Goal: Task Accomplishment & Management: Complete application form

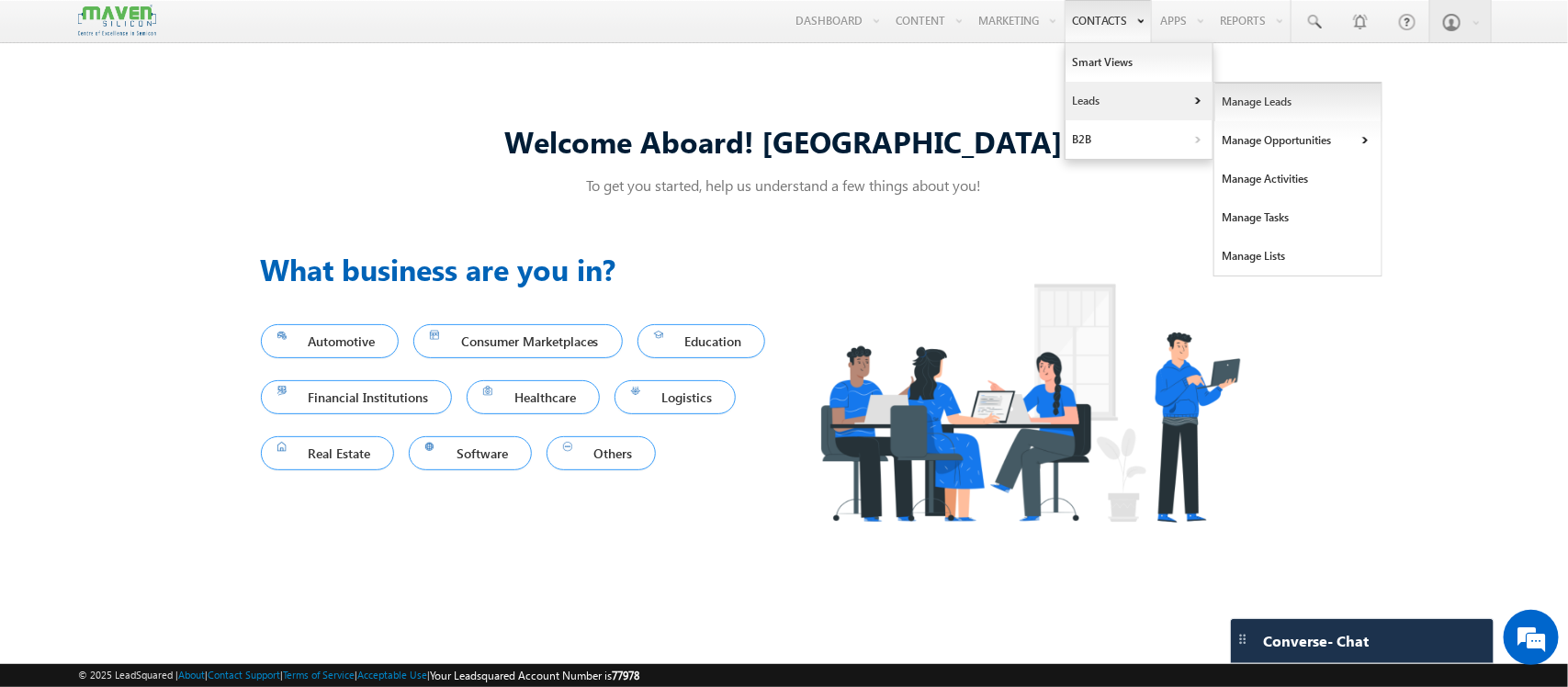
click at [1251, 106] on link "Manage Leads" at bounding box center [1299, 102] width 168 height 39
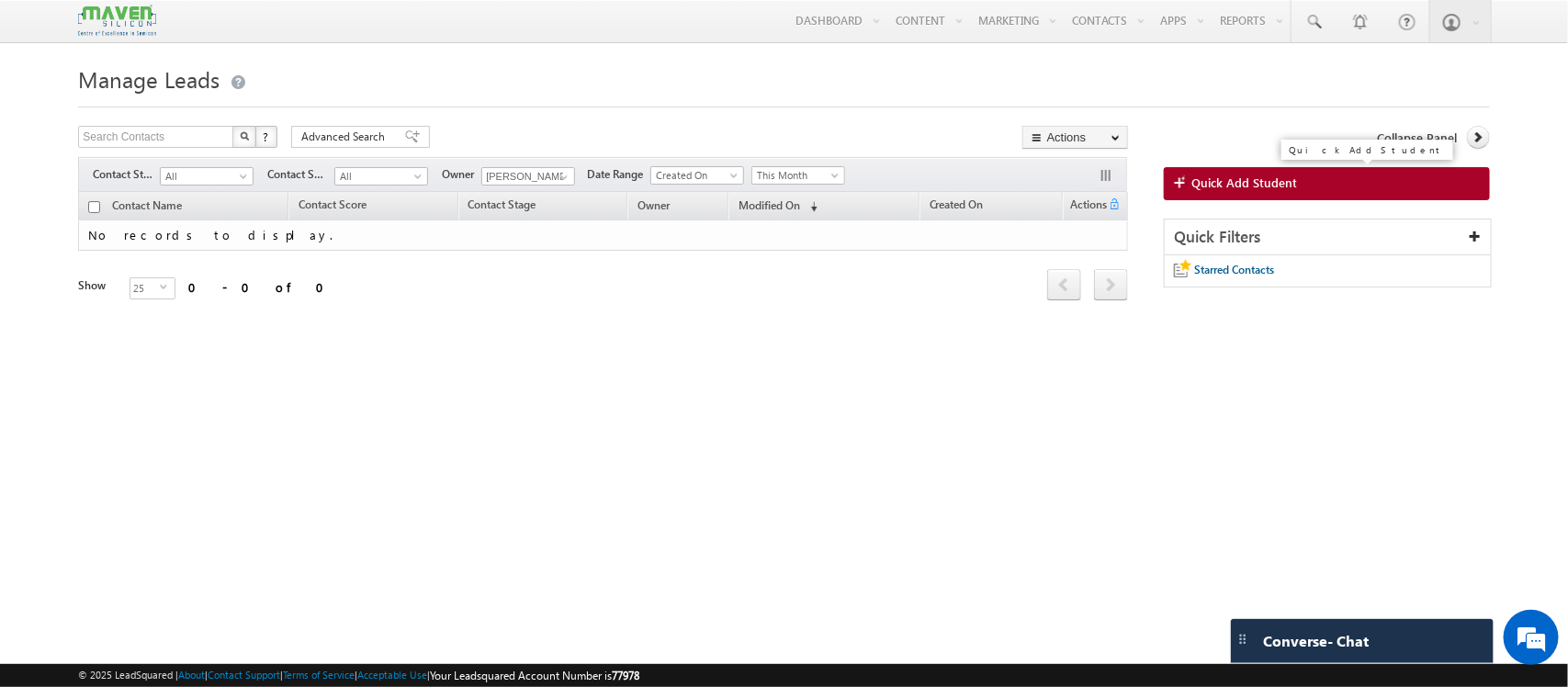
click at [1196, 181] on span "Quick Add Student" at bounding box center [1244, 183] width 106 height 17
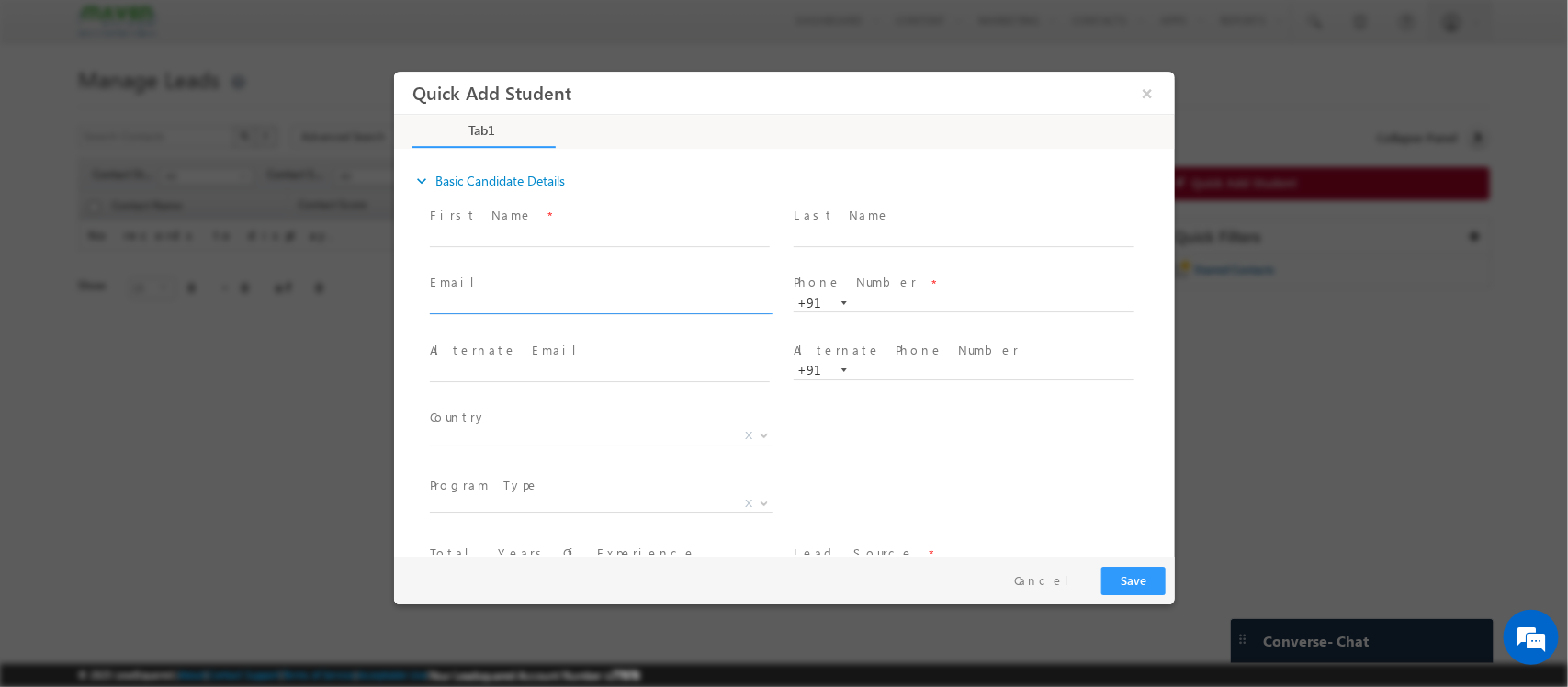
click input "text"
type input "lpkrdy16@gmail.com"
click at [602, 221] on span "First Name *" at bounding box center [599, 216] width 339 height 20
click at [591, 229] on input "text" at bounding box center [599, 238] width 340 height 19
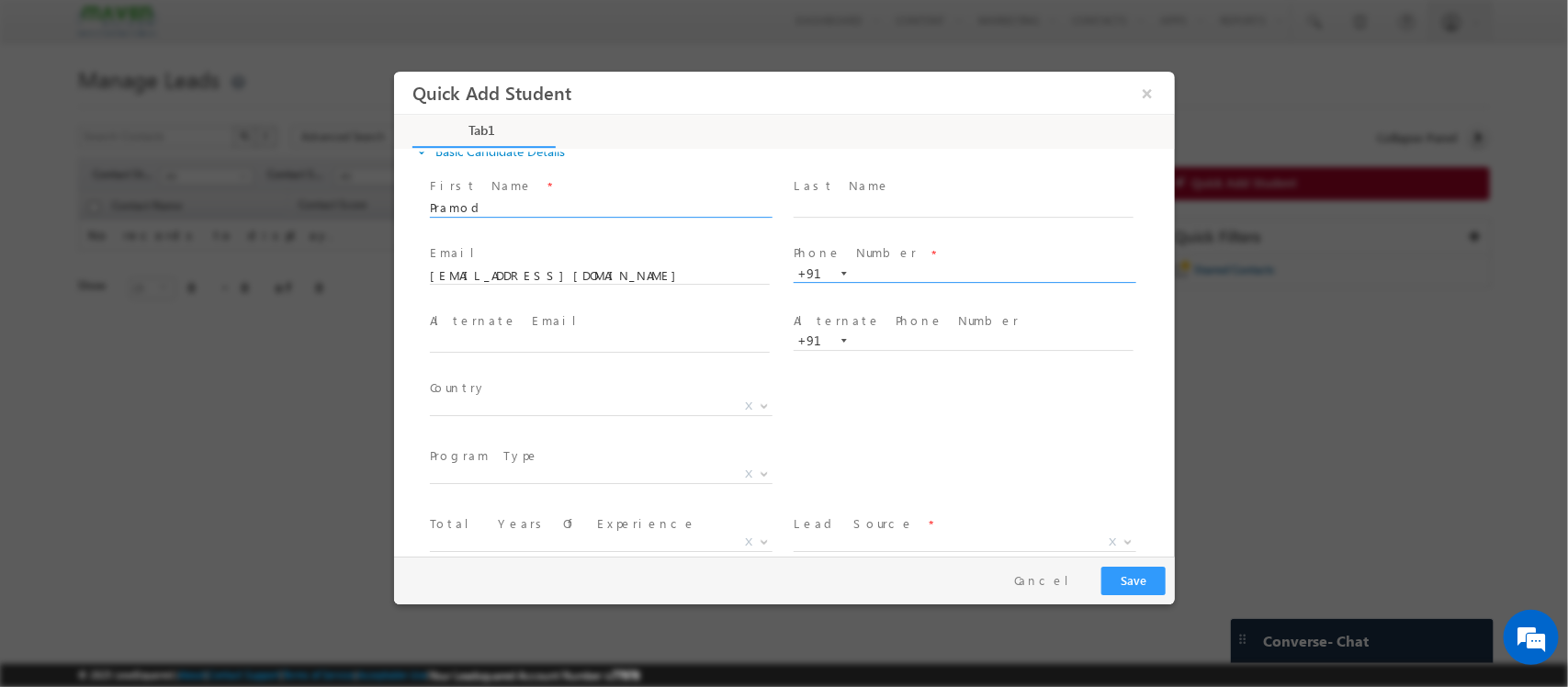
type input "Pramod"
click at [902, 273] on input "text" at bounding box center [963, 275] width 340 height 19
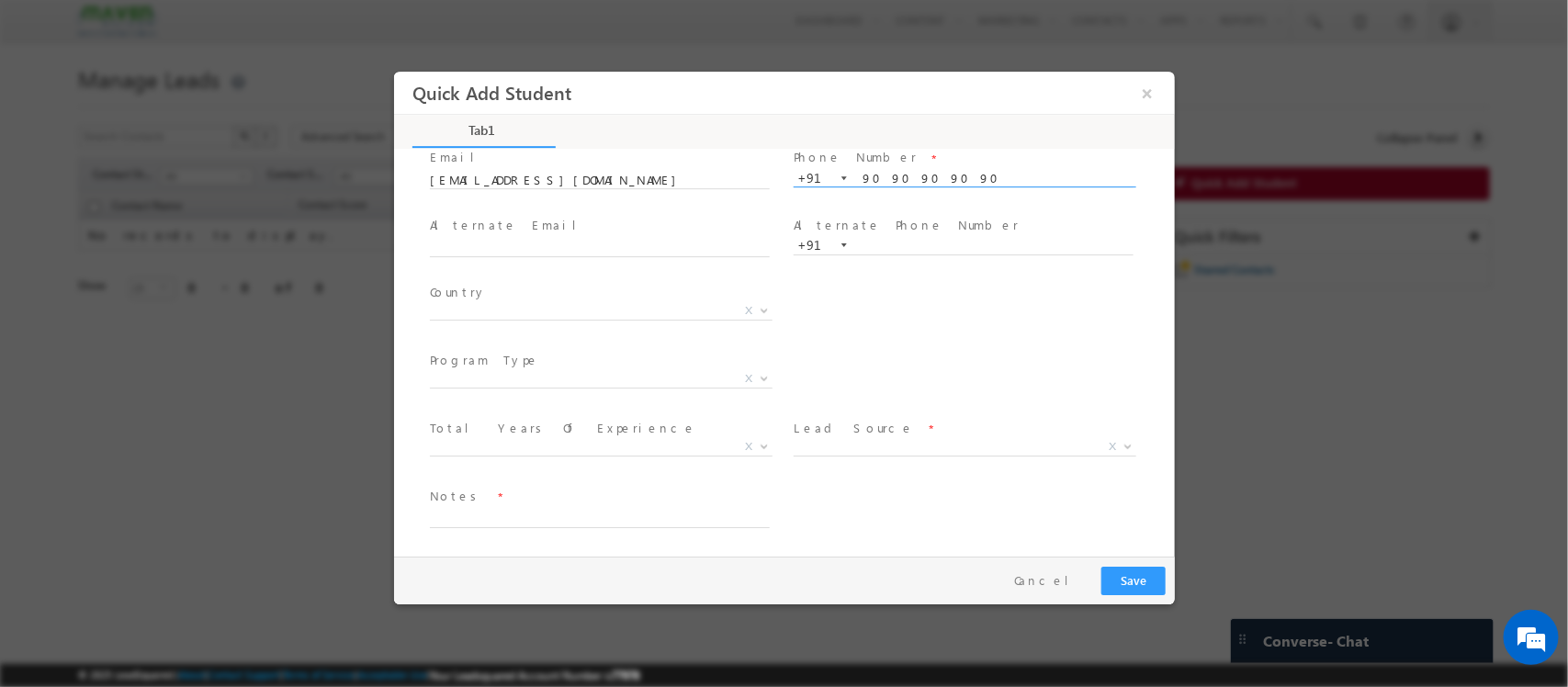
scroll to position [127, 0]
type input "9090909090"
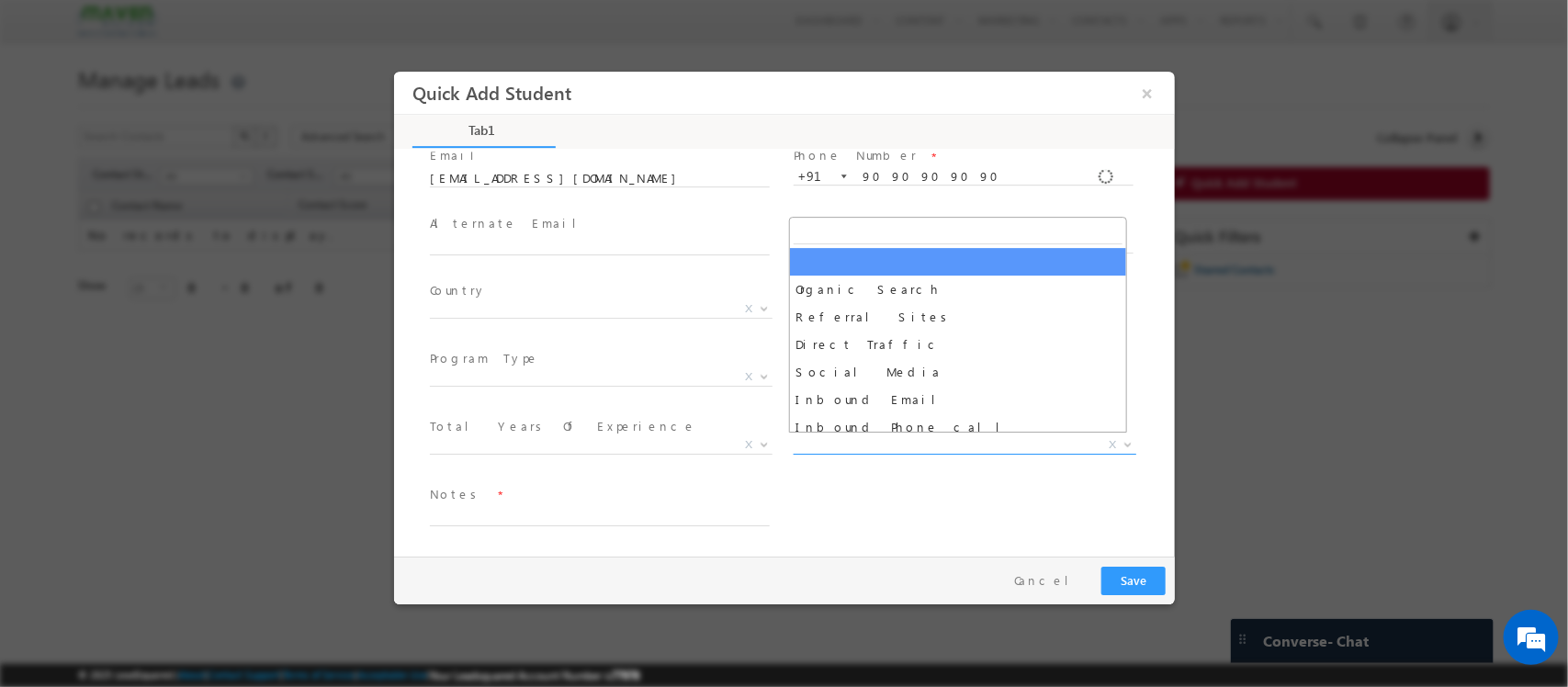
click at [841, 447] on span "X" at bounding box center [964, 445] width 342 height 19
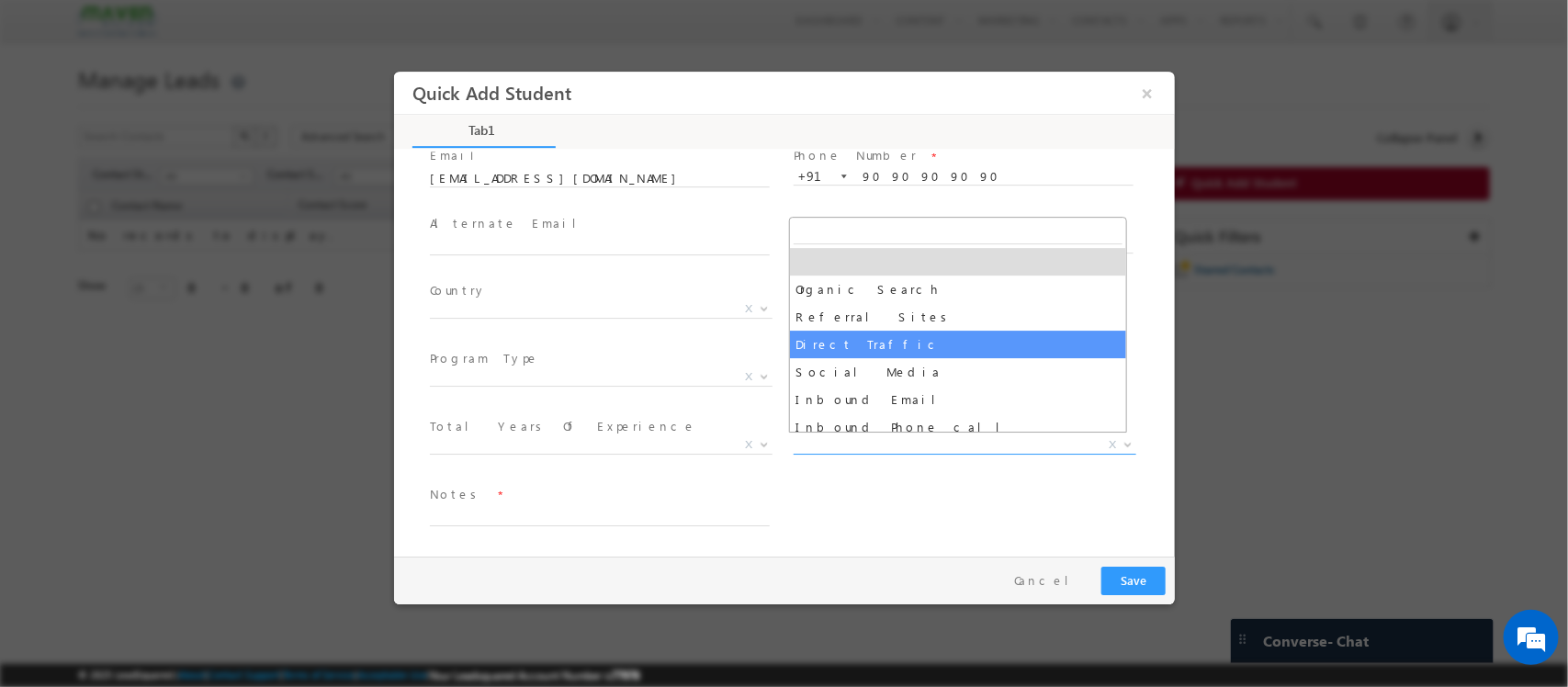
scroll to position [17, 0]
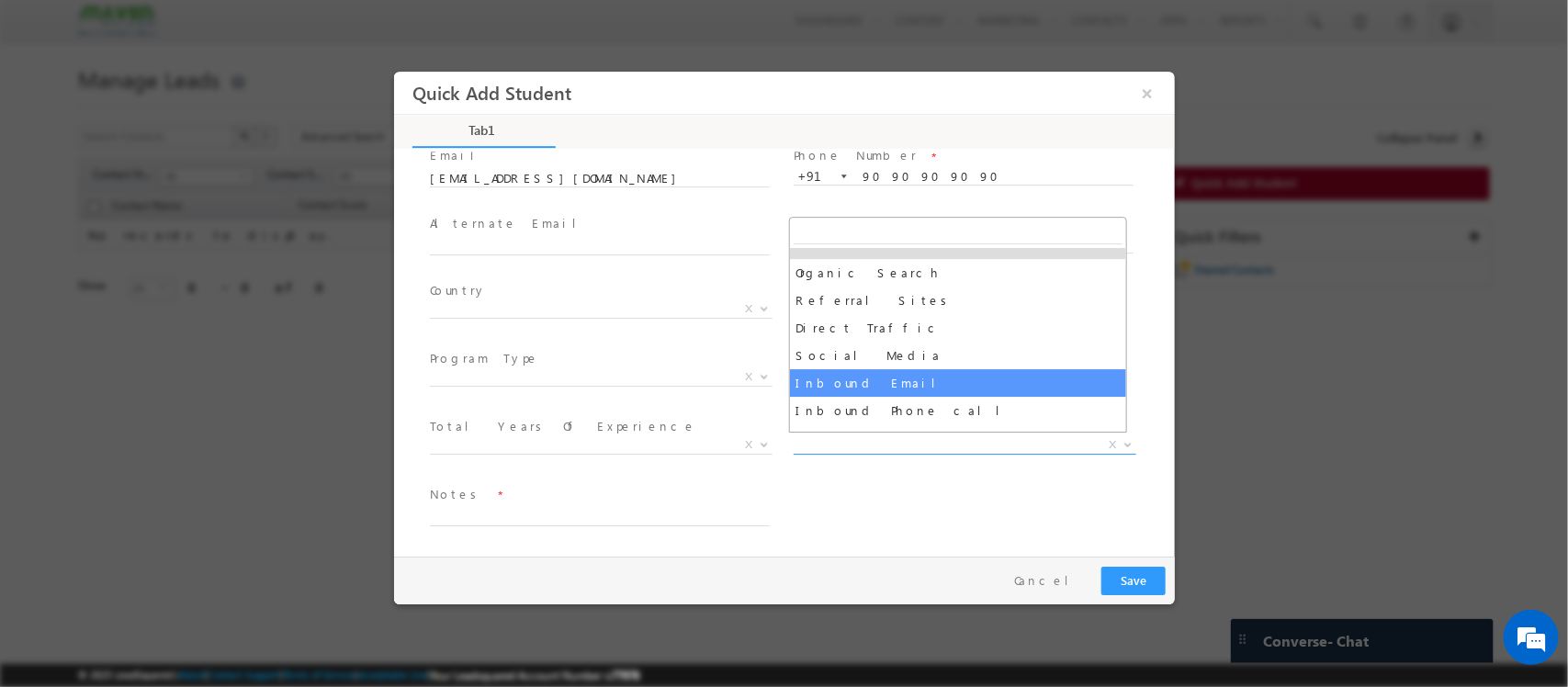
select select "Inbound Email"
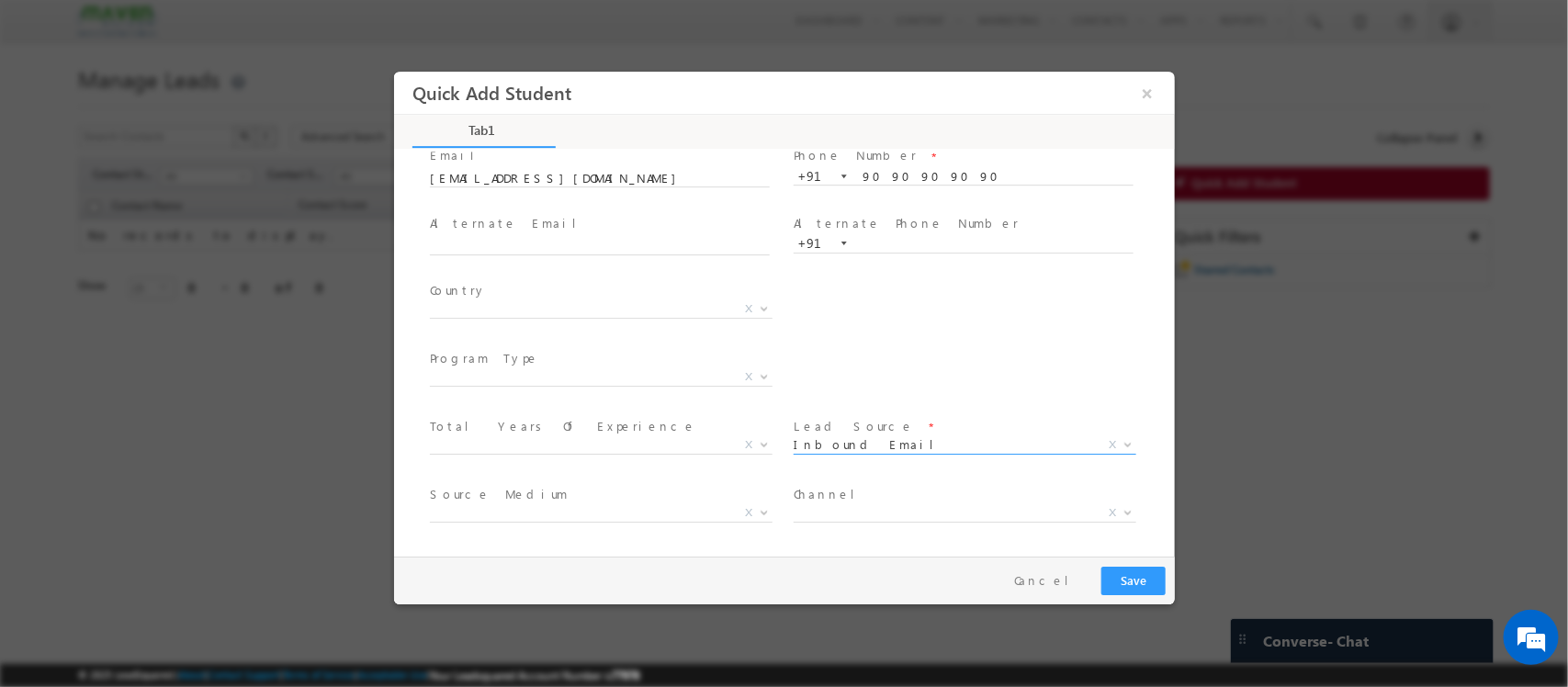
scroll to position [194, 0]
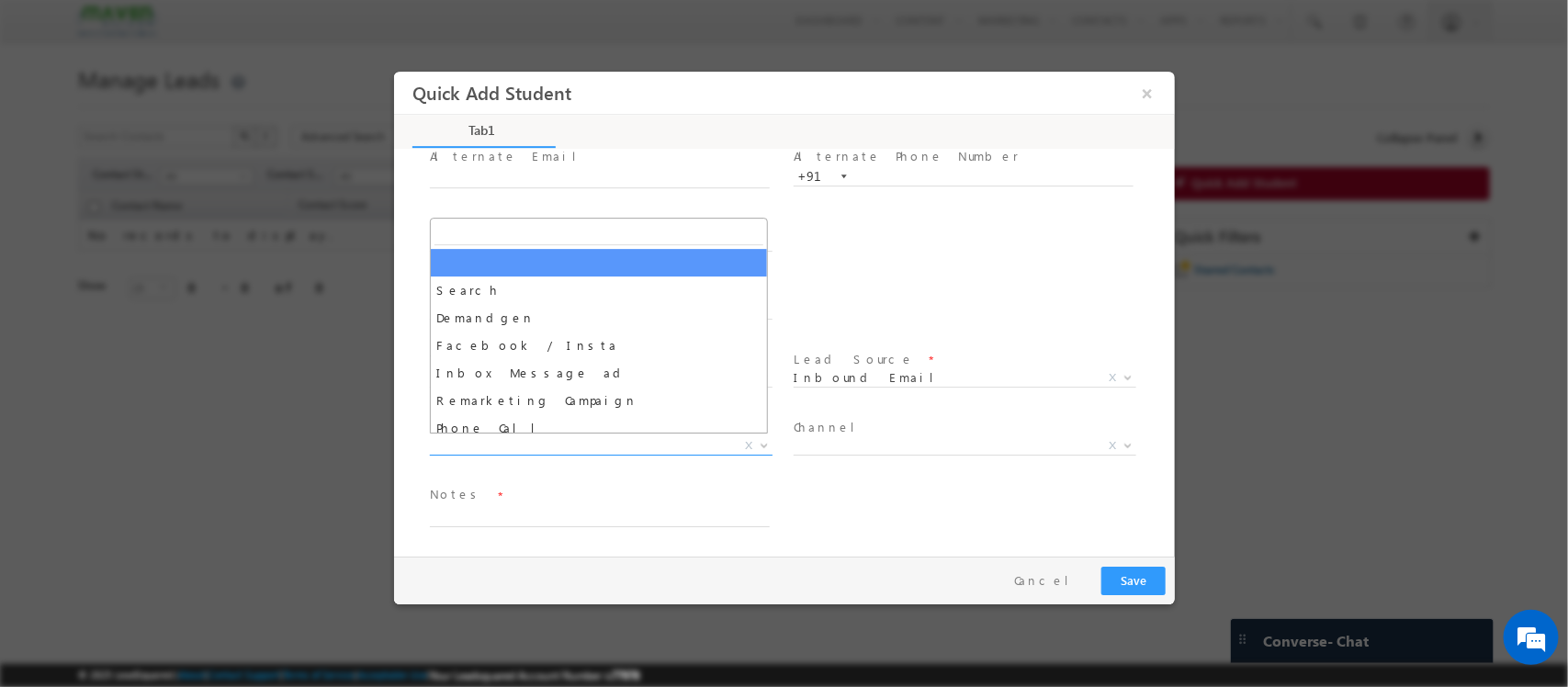
click at [655, 446] on span "X" at bounding box center [601, 446] width 342 height 19
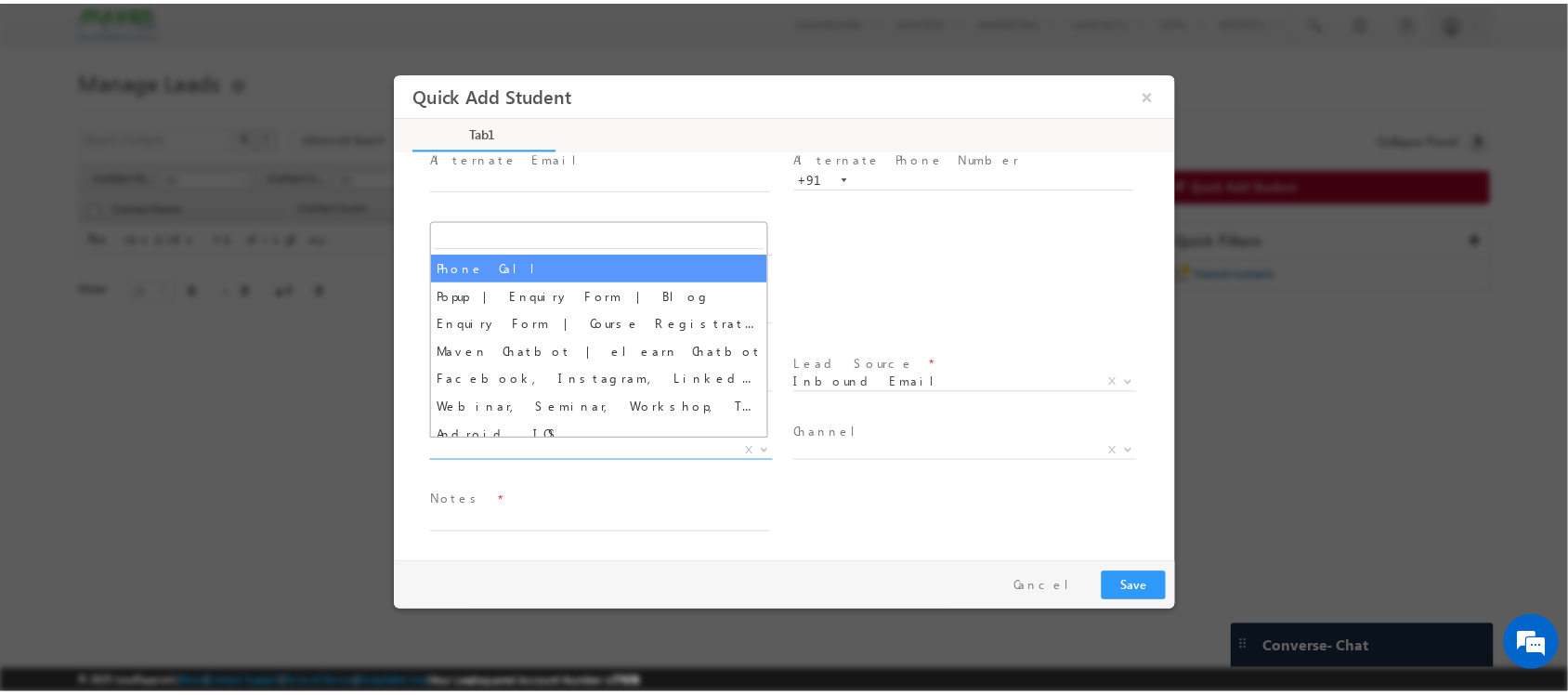
scroll to position [0, 0]
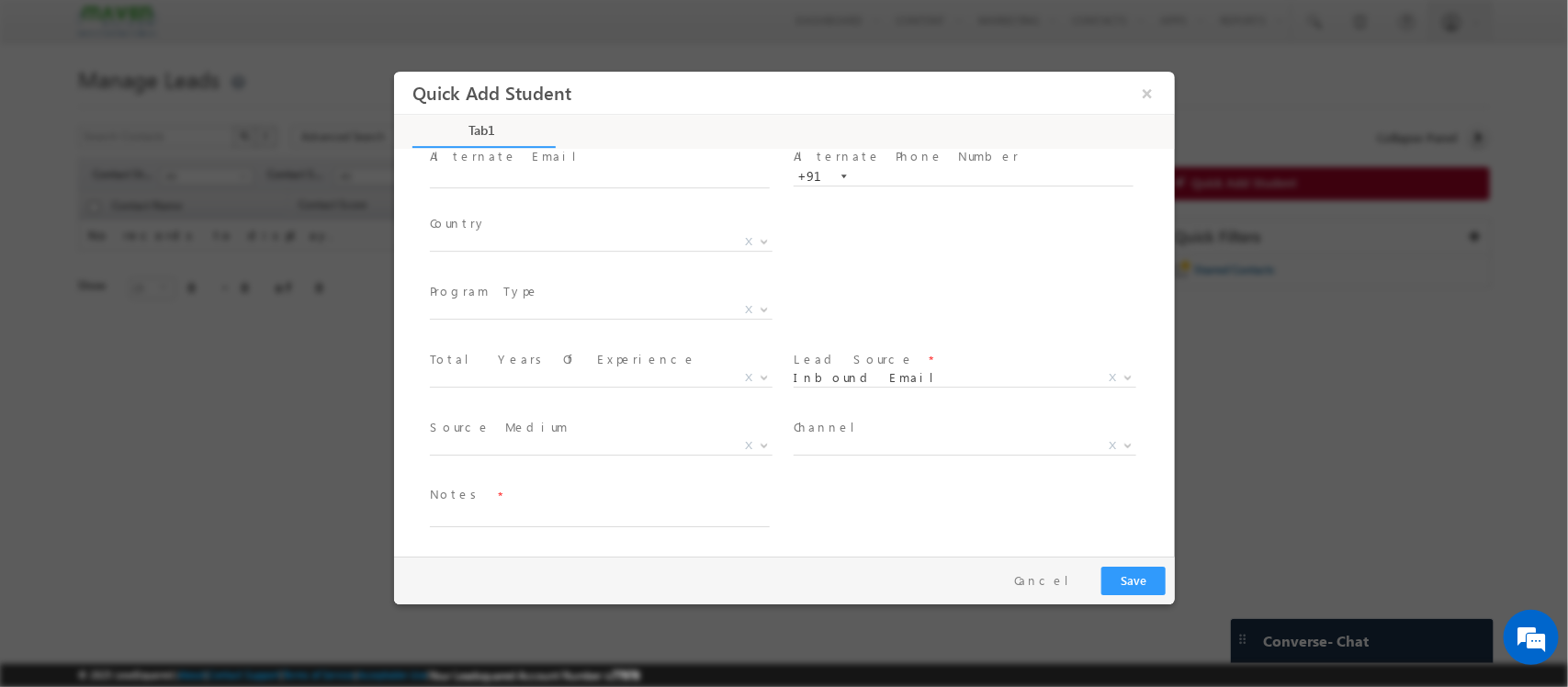
click at [780, 491] on div "Notes *" at bounding box center [607, 507] width 356 height 43
click at [611, 520] on textarea at bounding box center [599, 517] width 340 height 21
paste textarea "<enquire@maven-silicon.com>"
type textarea "received mail on <enquire@maven-silicon.com>"
click at [1139, 584] on button "Save" at bounding box center [1132, 581] width 64 height 29
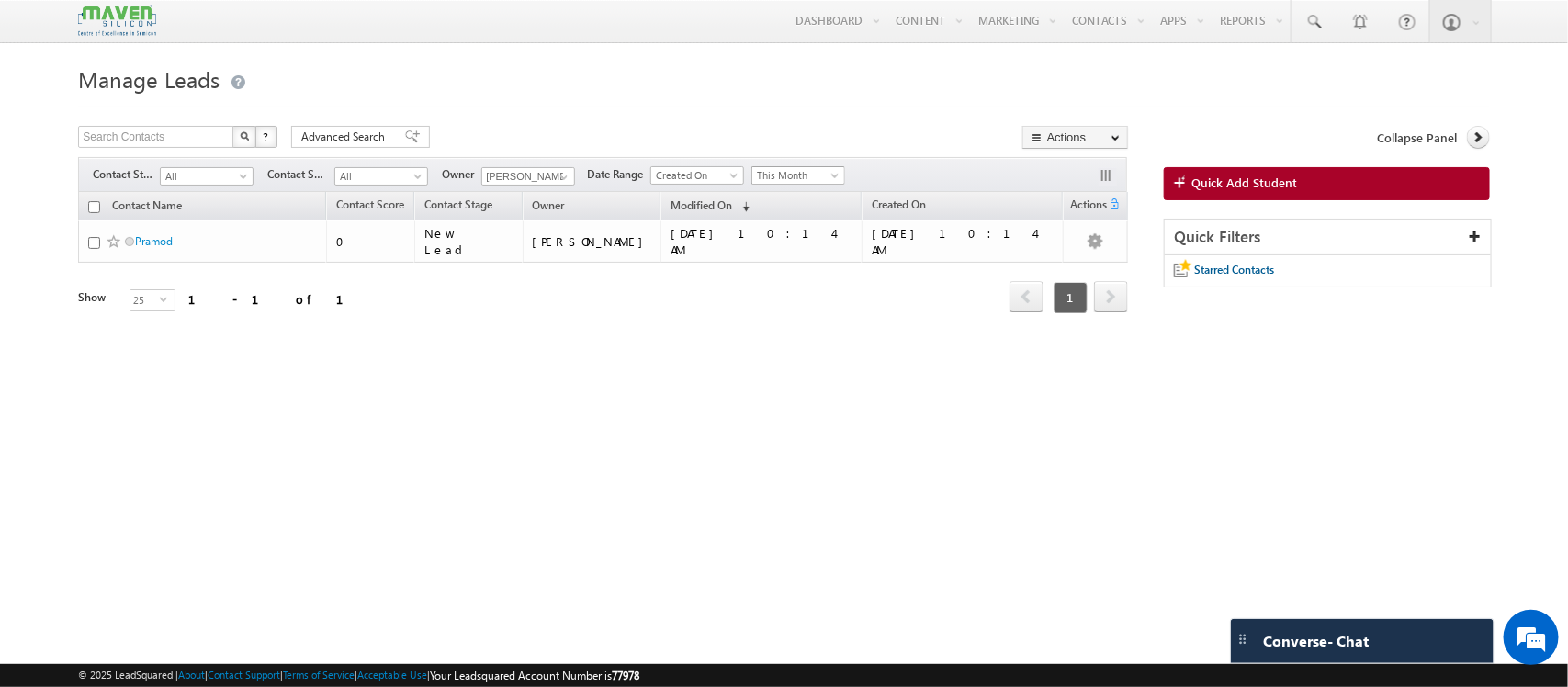
click at [828, 184] on span "This Month" at bounding box center [796, 176] width 87 height 17
click at [787, 190] on link "All Time" at bounding box center [803, 197] width 93 height 17
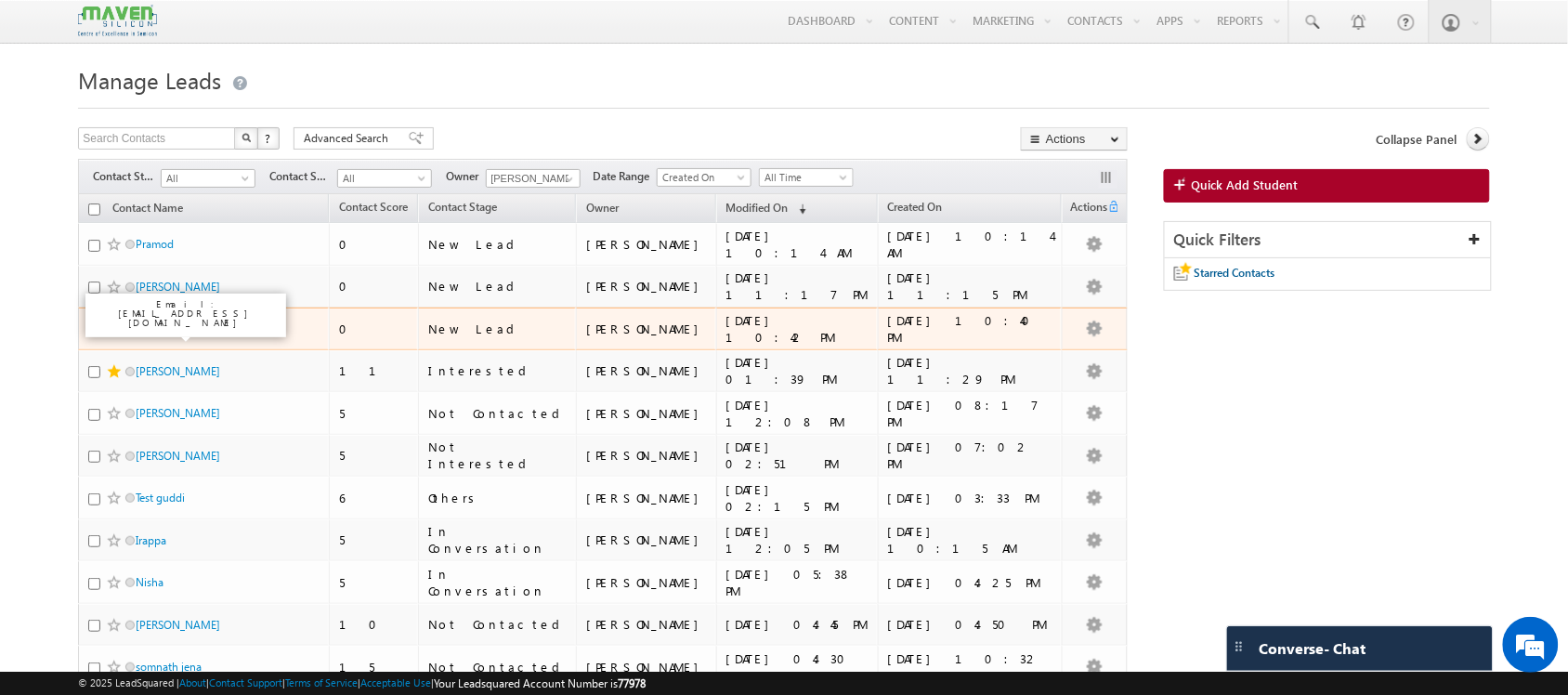
click at [163, 334] on link "Sudha M" at bounding box center [157, 328] width 44 height 14
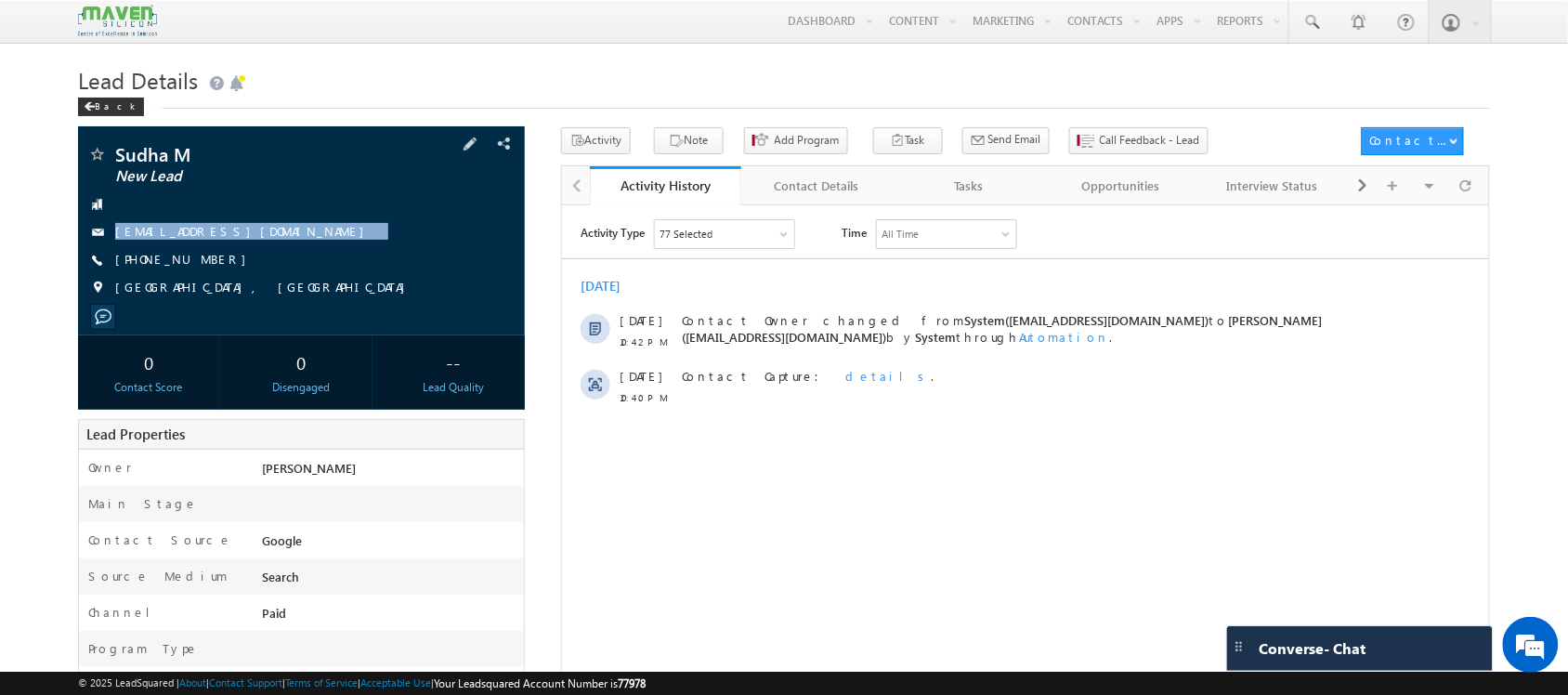
drag, startPoint x: 251, startPoint y: 226, endPoint x: 275, endPoint y: 271, distance: 51.0
click at [275, 271] on div "Sudha M New Lead sudham1998@gmail.com +91-9844010911" at bounding box center [300, 226] width 428 height 162
copy div "sudham1998@gmail.com"
click at [689, 151] on button "Note" at bounding box center [689, 140] width 69 height 27
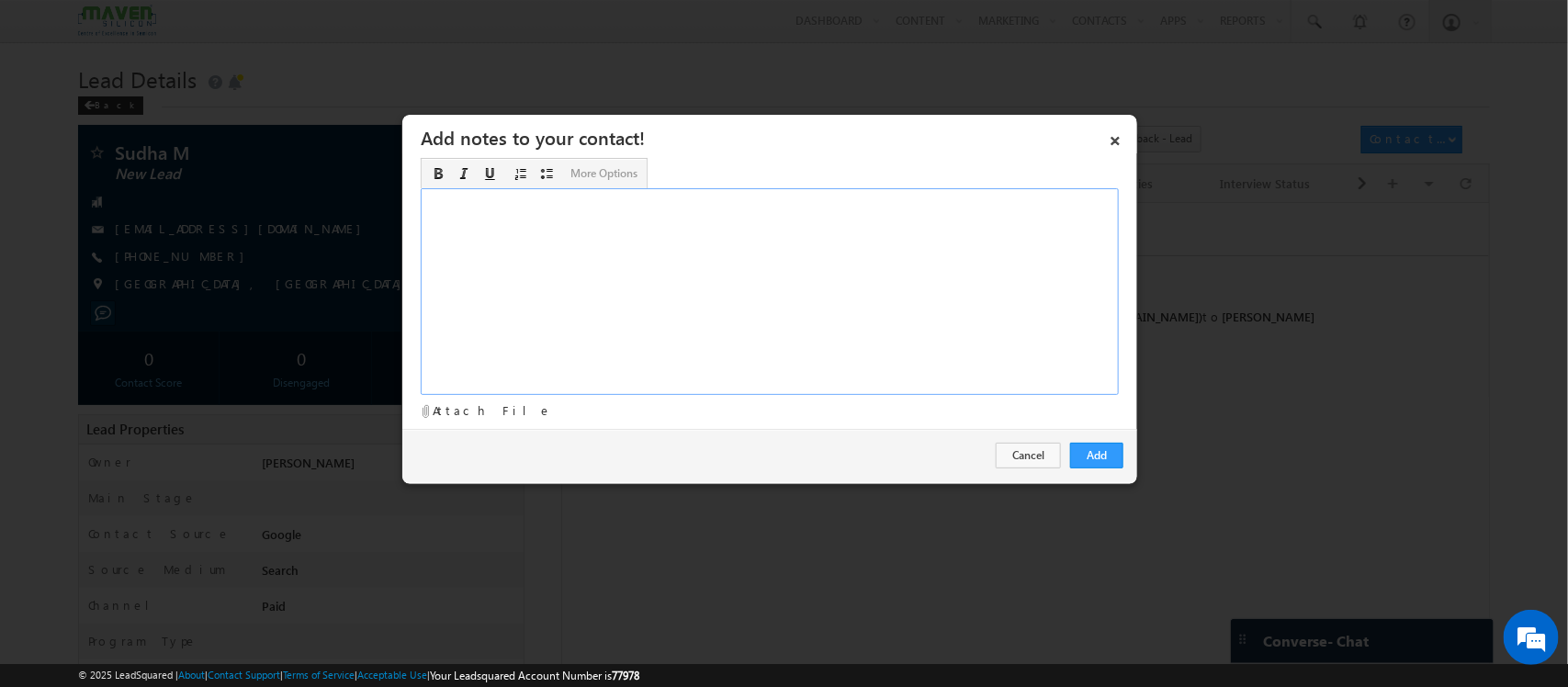
click at [926, 306] on div "Rich Text Editor, Description-inline-editor-div" at bounding box center [770, 291] width 698 height 206
click at [1090, 457] on button "Add" at bounding box center [1097, 456] width 54 height 26
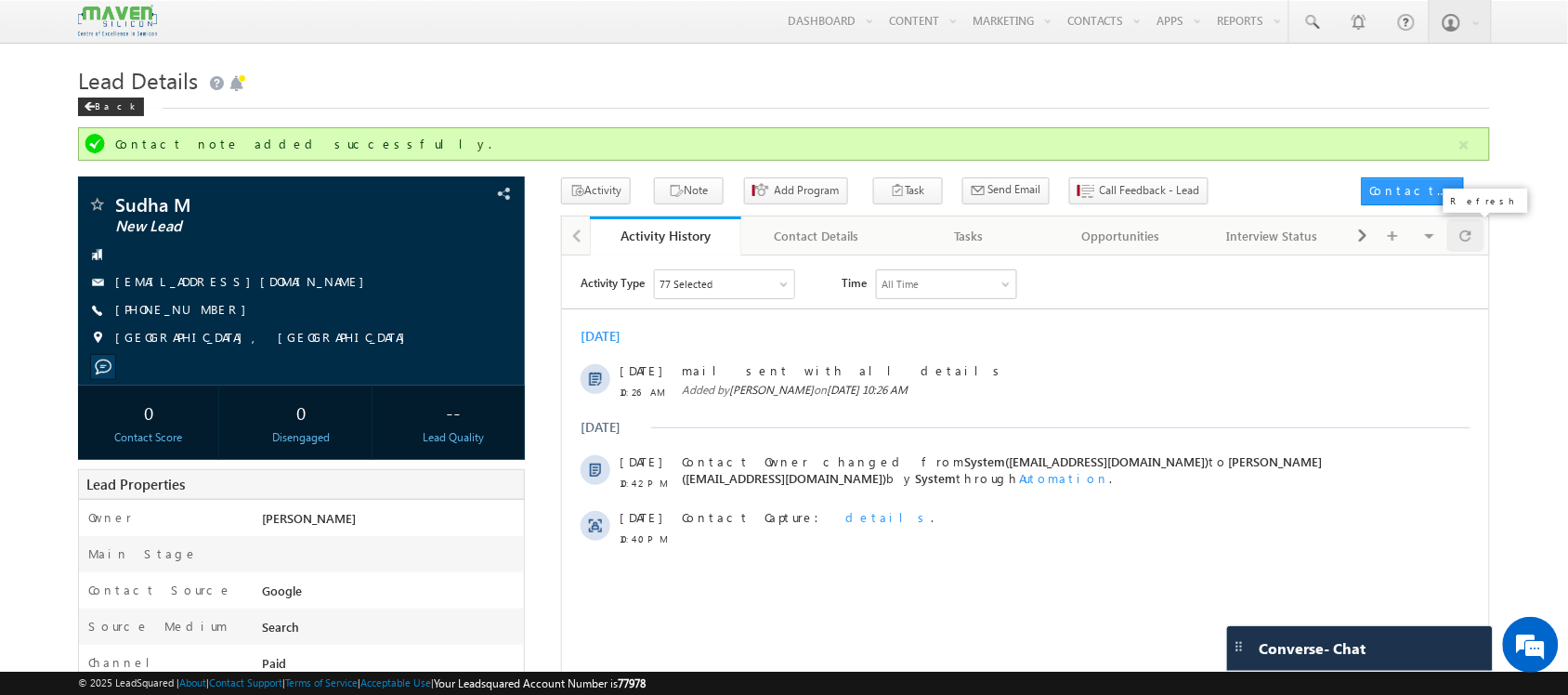
click at [1470, 246] on span at bounding box center [1466, 235] width 11 height 33
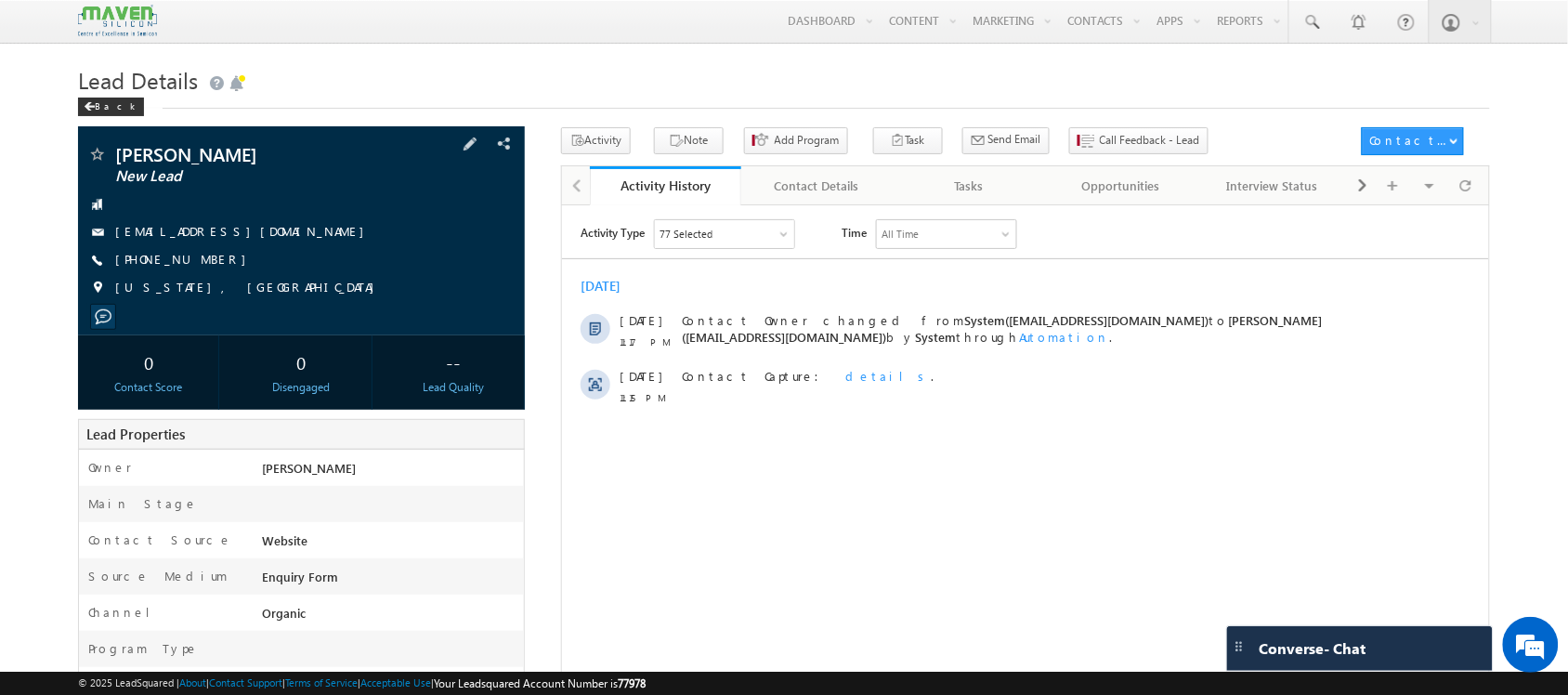
drag, startPoint x: 230, startPoint y: 256, endPoint x: 198, endPoint y: 271, distance: 35.3
click at [198, 270] on div "[PHONE_NUMBER]" at bounding box center [300, 260] width 428 height 19
copy div "[PHONE_NUMBER]"
click at [353, 251] on div "[PERSON_NAME] New Lead [EMAIL_ADDRESS][DOMAIN_NAME] [PHONE_NUMBER]" at bounding box center [300, 226] width 428 height 162
click at [1100, 142] on span "Call Feedback - Lead" at bounding box center [1150, 140] width 100 height 17
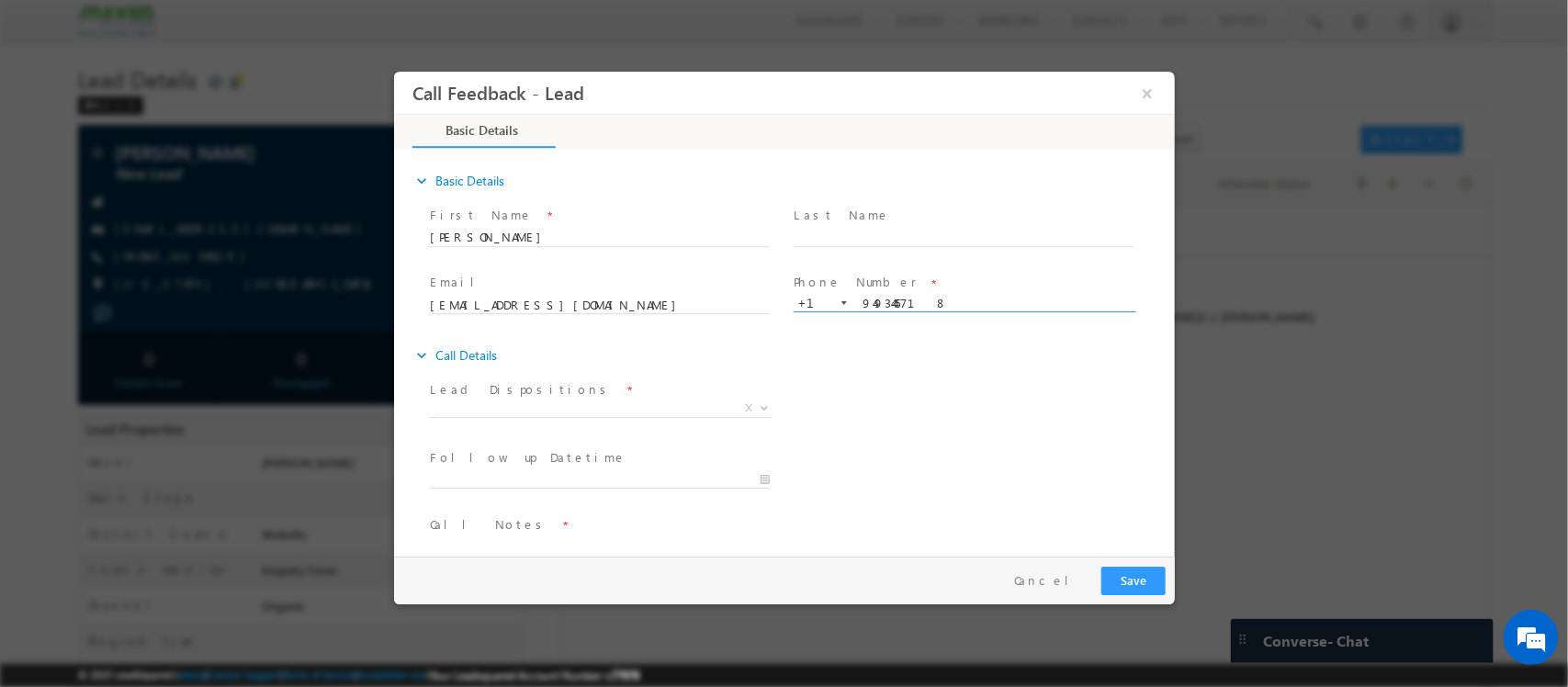
click at [892, 309] on input "9493445718" at bounding box center [963, 305] width 340 height 19
click at [567, 402] on span "X" at bounding box center [601, 409] width 342 height 19
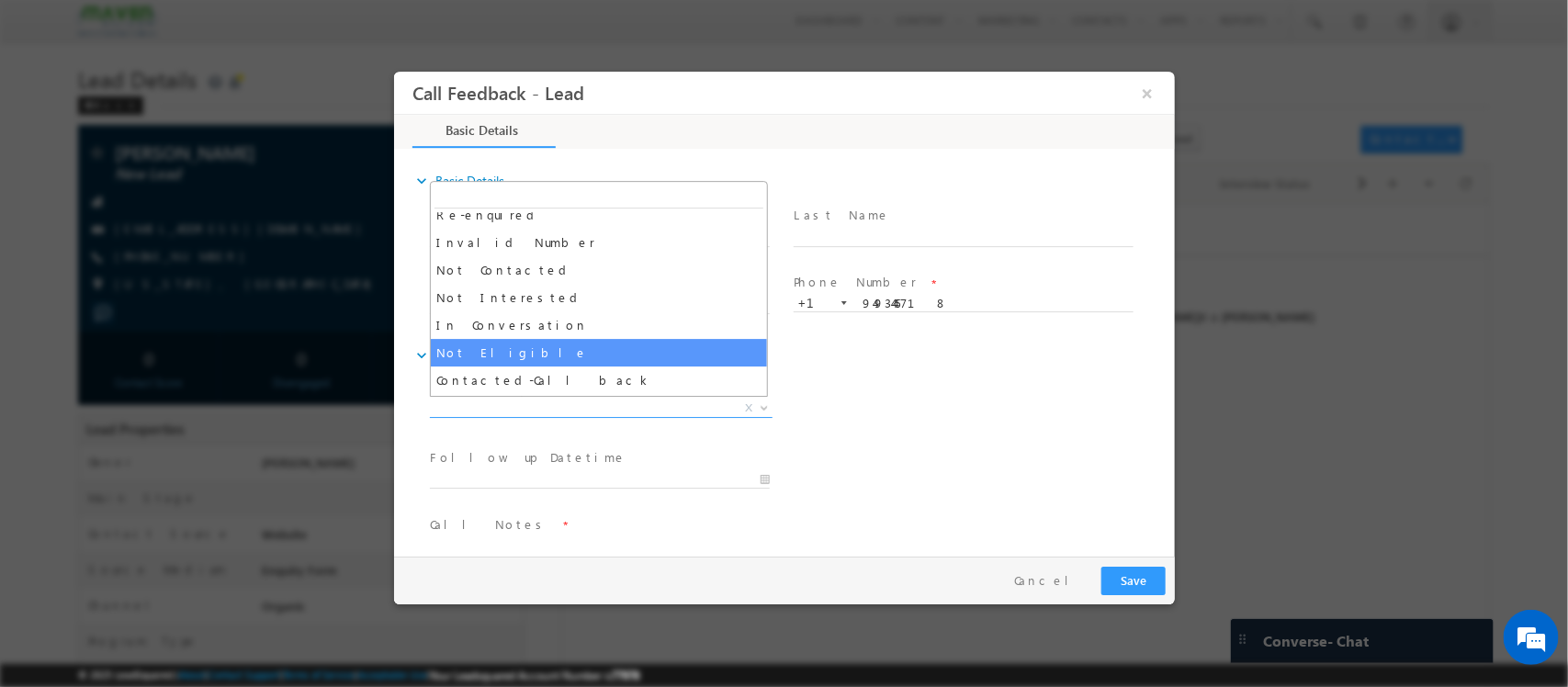
scroll to position [37, 0]
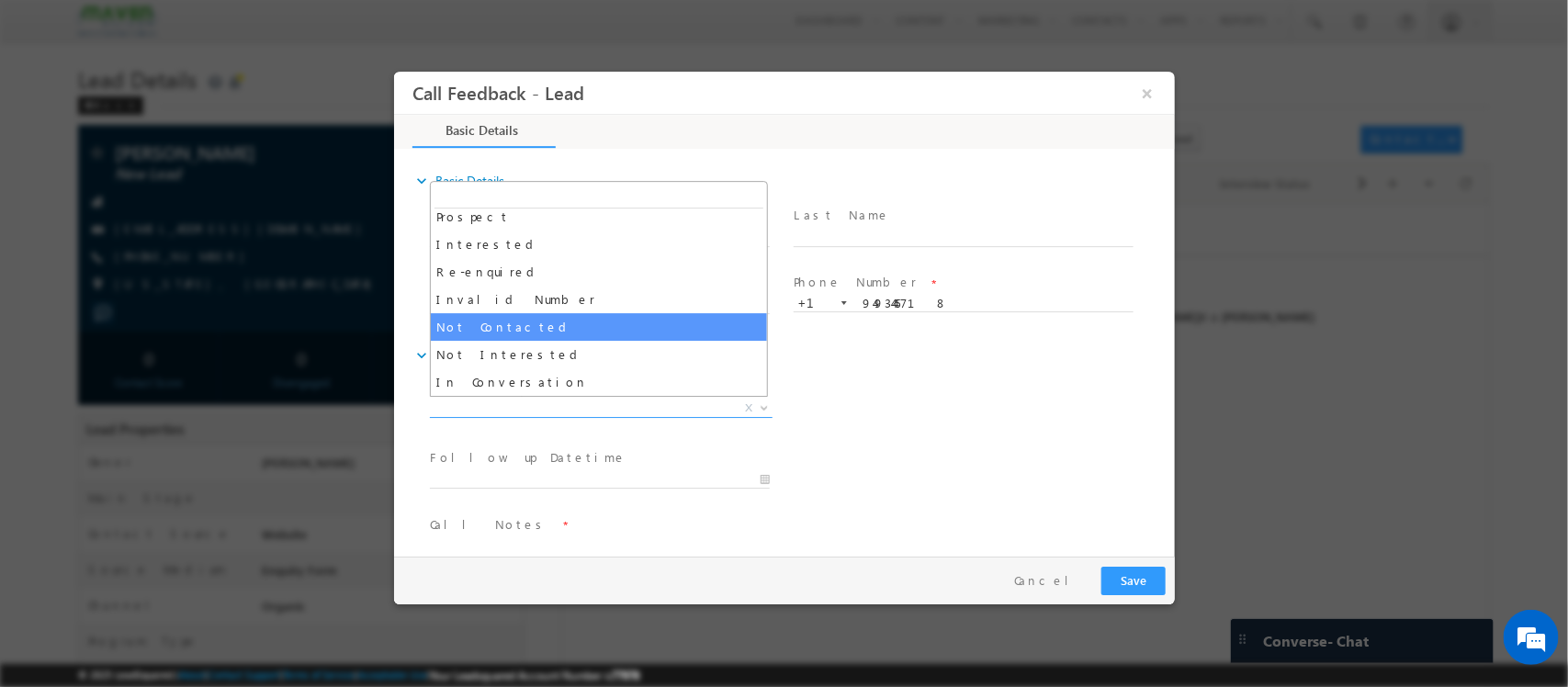
select select "Not Contacted"
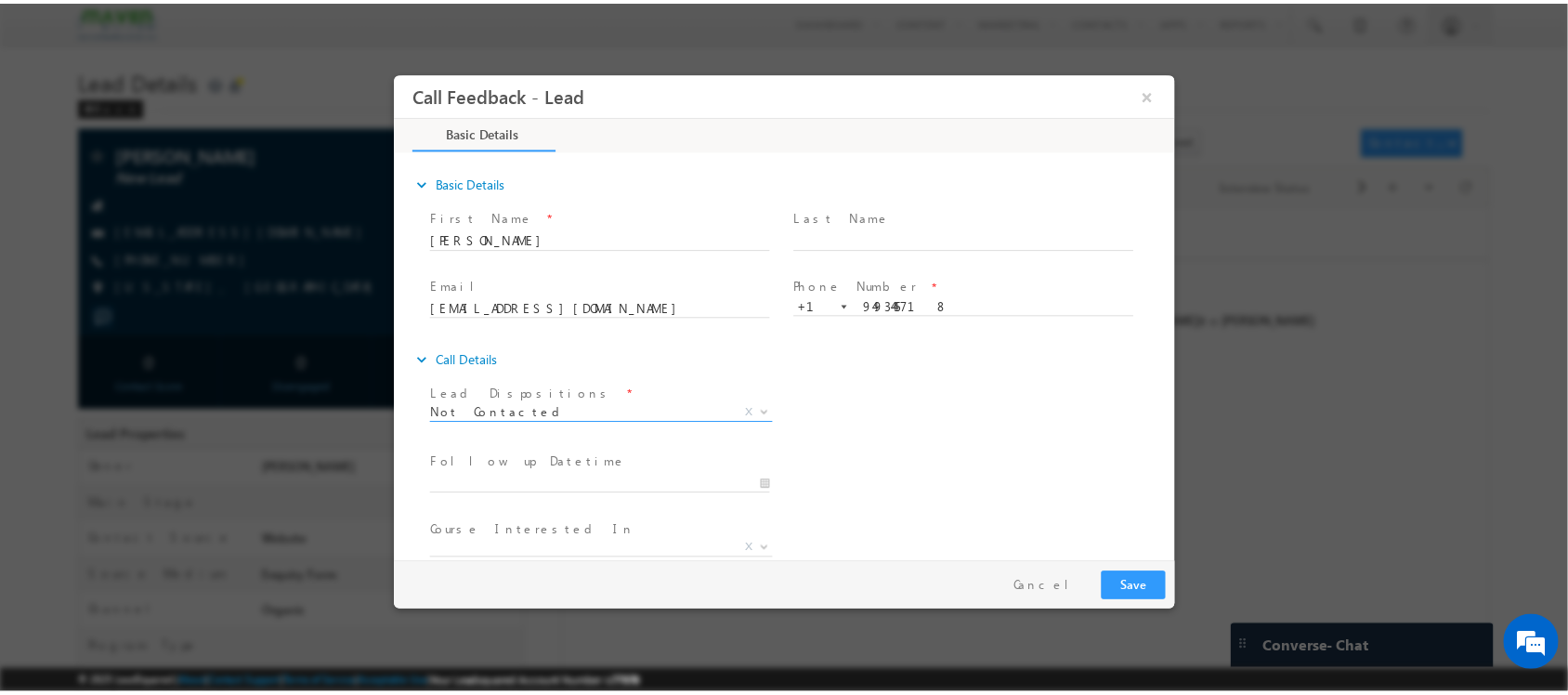
scroll to position [99, 0]
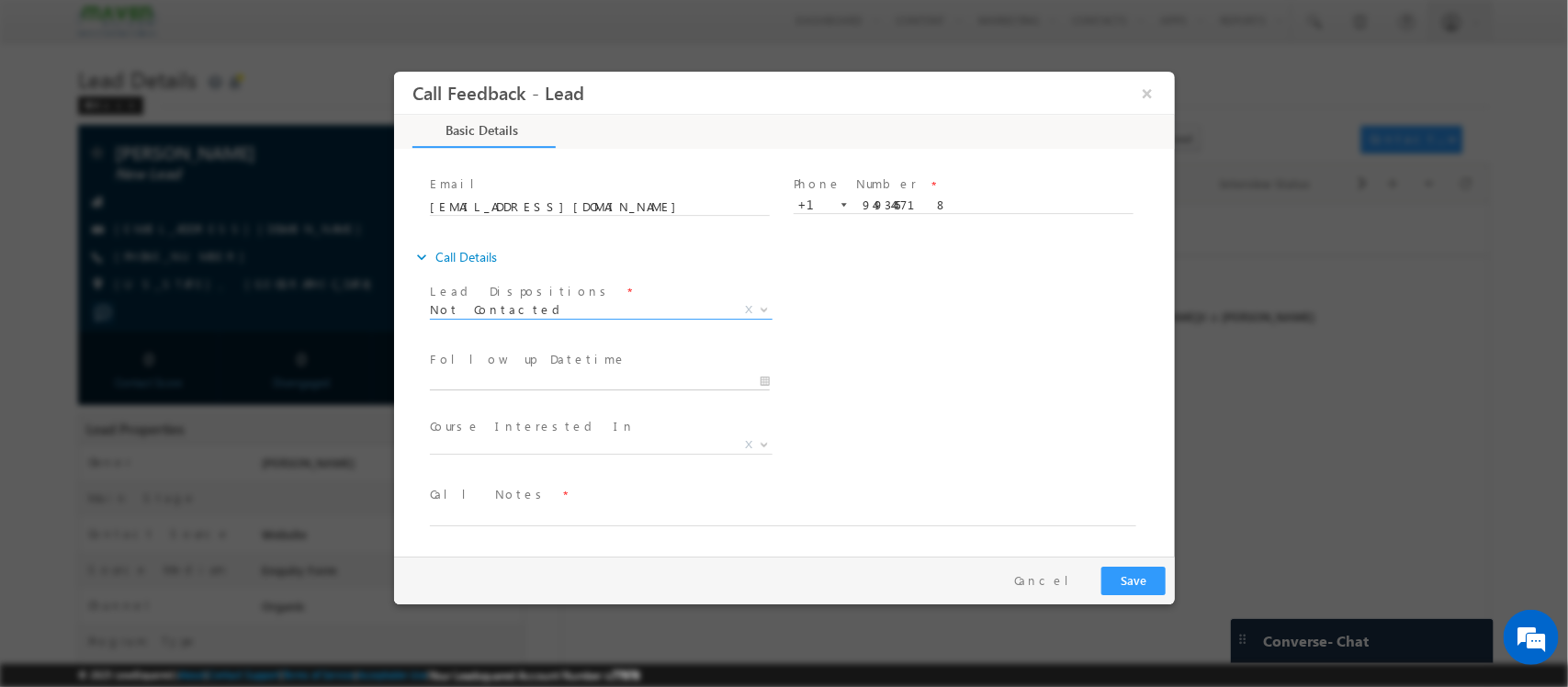
type input "[DATE] 10:19 AM"
click at [581, 374] on input "[DATE] 10:19 AM" at bounding box center [599, 382] width 340 height 19
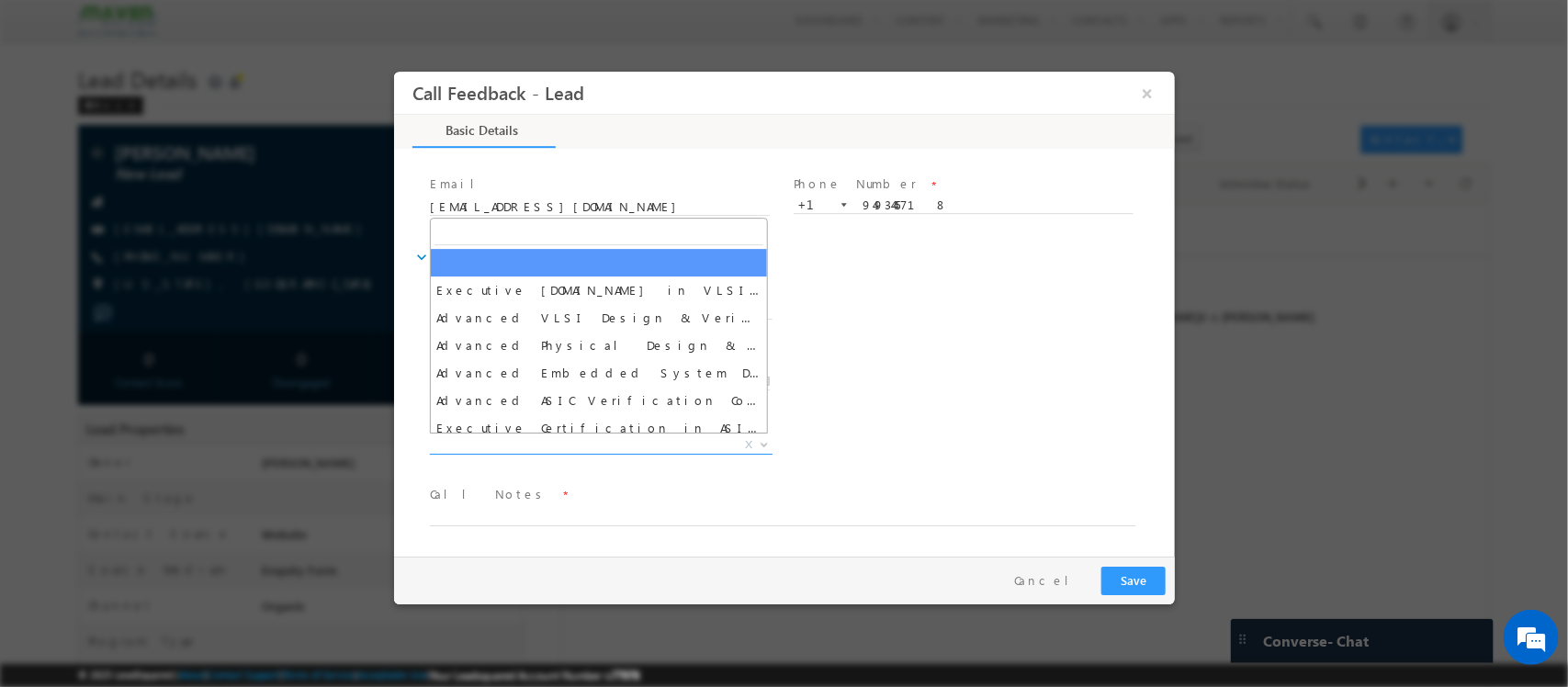
click at [600, 439] on span "X" at bounding box center [601, 445] width 342 height 19
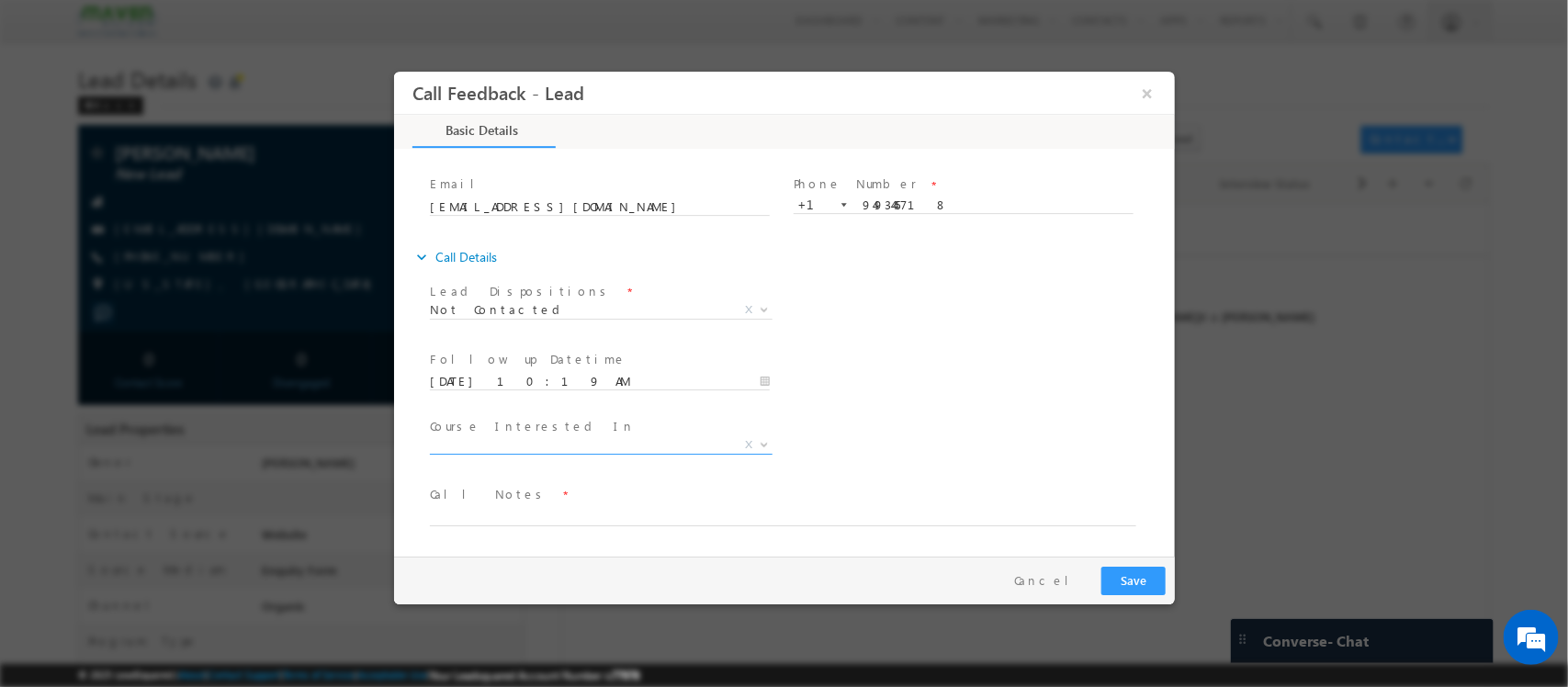
click at [1043, 360] on div "Follow up Datetime * [DATE] 10:19 AM Program Type * Long Term Short Term X" at bounding box center [800, 380] width 749 height 68
click at [520, 517] on textarea at bounding box center [782, 516] width 706 height 21
type textarea "International number / WA - NA / Mail sent"
click at [1115, 573] on button "Save" at bounding box center [1132, 581] width 64 height 29
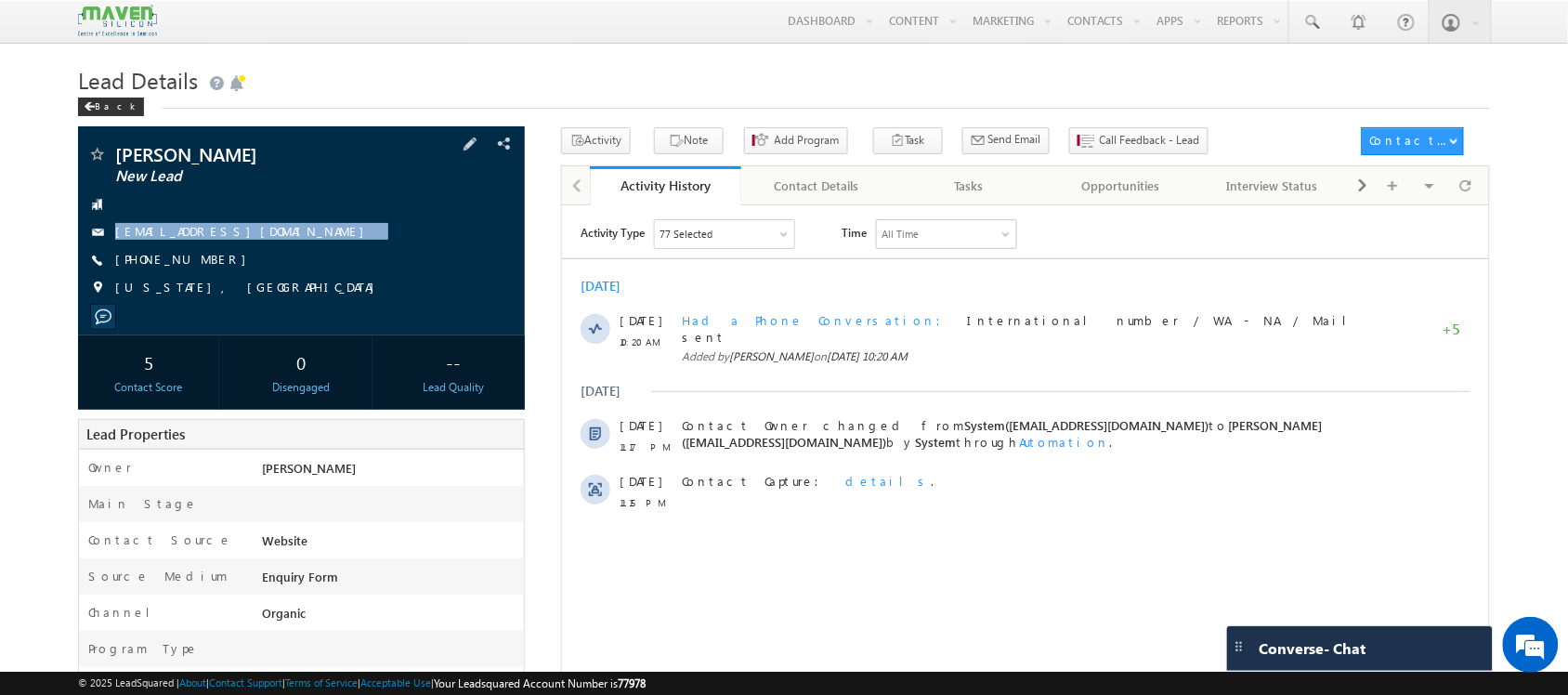
drag, startPoint x: 210, startPoint y: 237, endPoint x: 207, endPoint y: 256, distance: 19.2
click at [207, 256] on div "[PERSON_NAME] New Lead [EMAIL_ADDRESS][DOMAIN_NAME] [PHONE_NUMBER]" at bounding box center [300, 226] width 428 height 162
copy div "[EMAIL_ADDRESS][DOMAIN_NAME]"
click at [1464, 206] on div at bounding box center [1026, 625] width 930 height 842
click at [1469, 197] on span at bounding box center [1466, 185] width 11 height 33
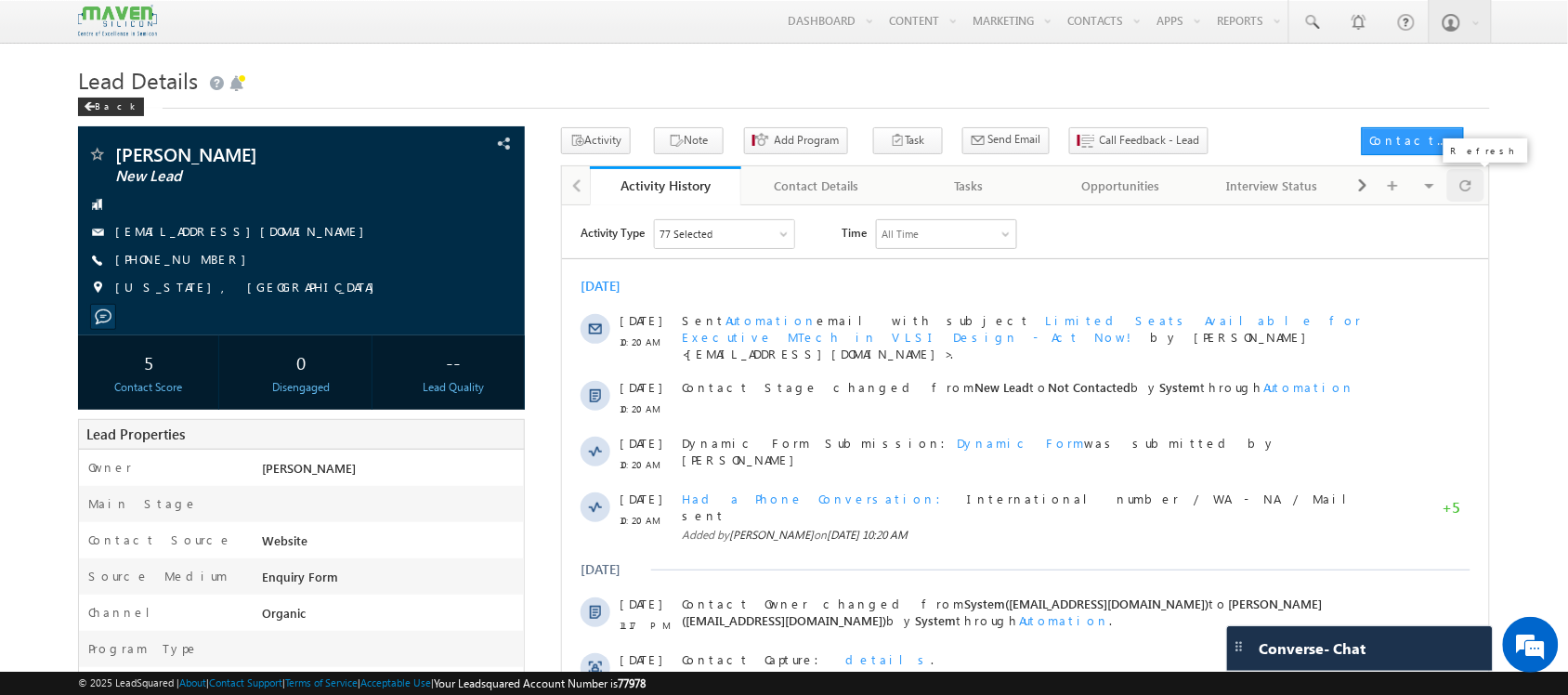
scroll to position [0, 0]
click at [1463, 186] on span at bounding box center [1466, 185] width 11 height 33
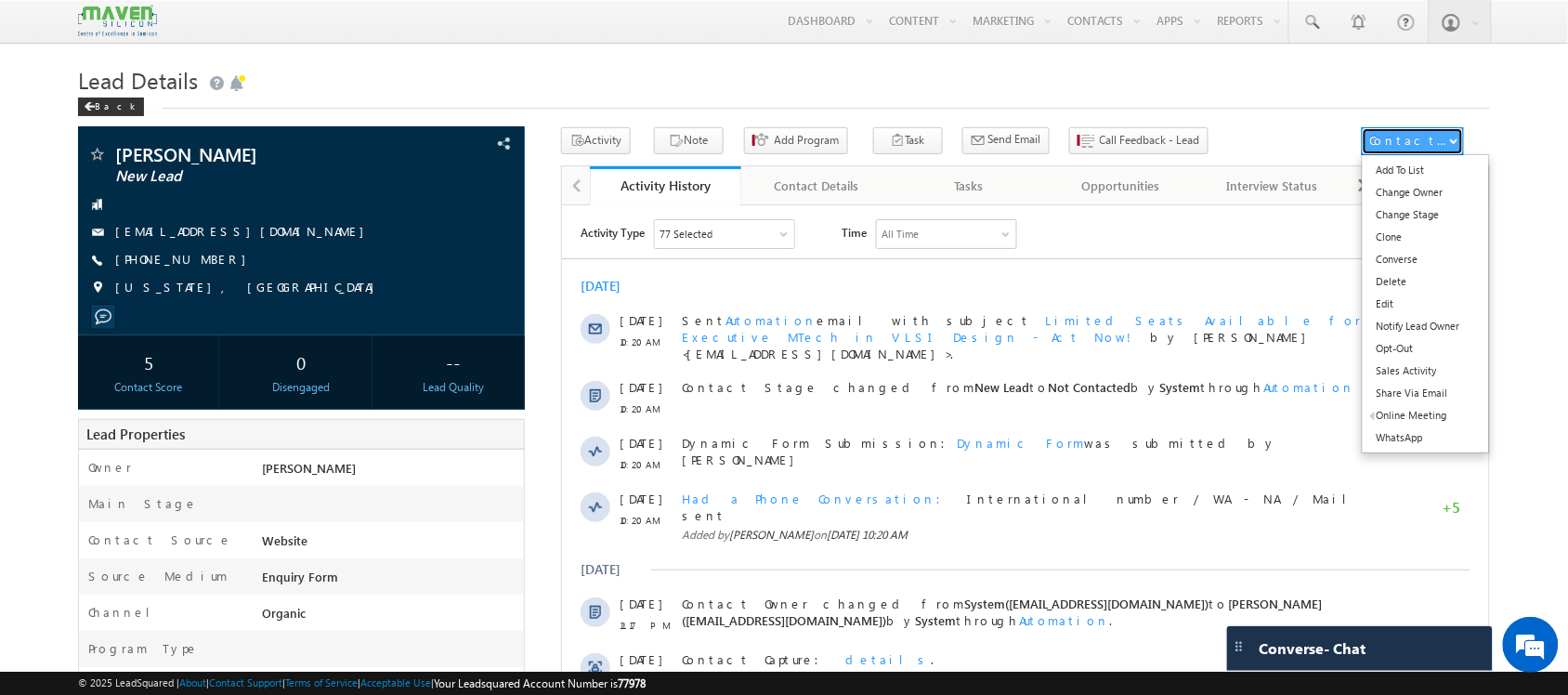
click at [1423, 132] on button "Contact Actions" at bounding box center [1413, 141] width 102 height 28
click at [1436, 164] on link "Add To List" at bounding box center [1427, 170] width 127 height 22
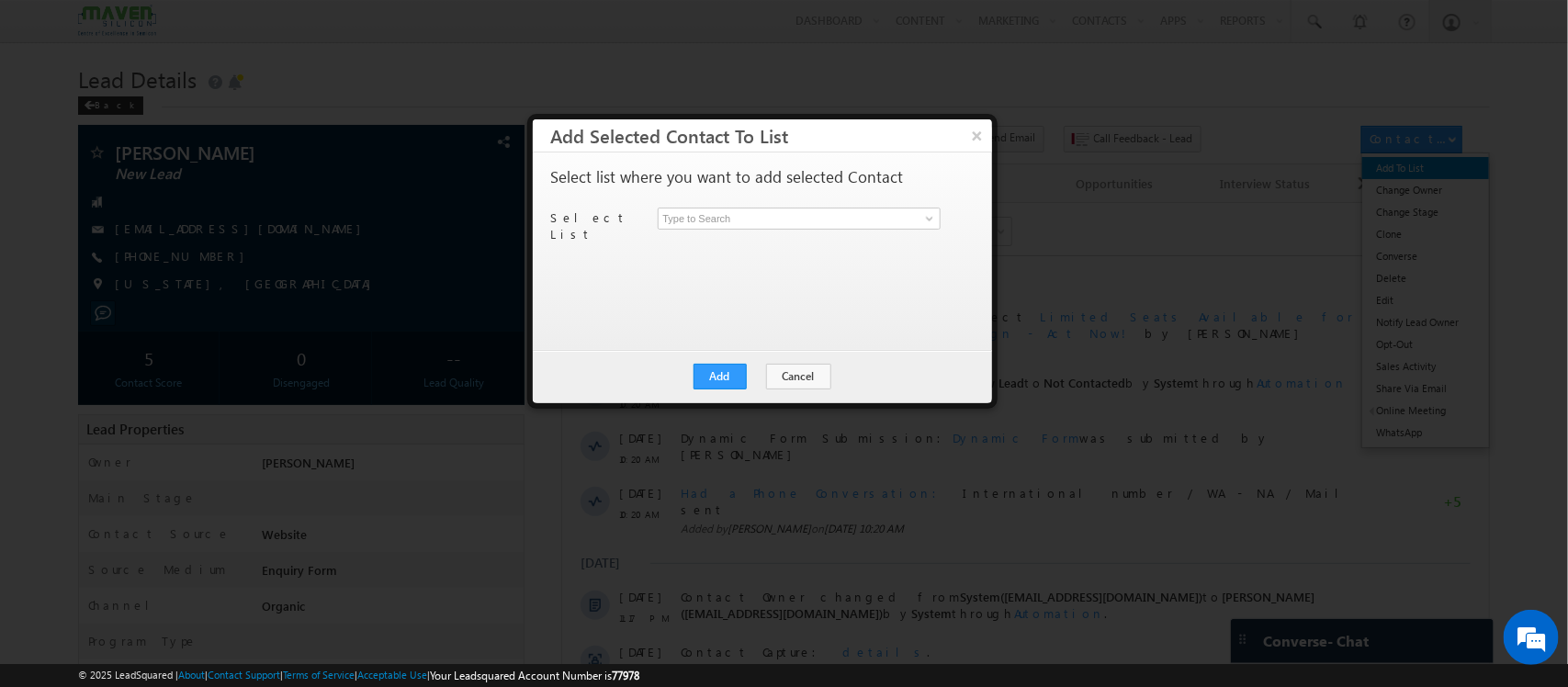
click at [1420, 162] on div at bounding box center [784, 344] width 1568 height 687
click at [986, 129] on button "×" at bounding box center [977, 135] width 31 height 32
